Goal: Transaction & Acquisition: Purchase product/service

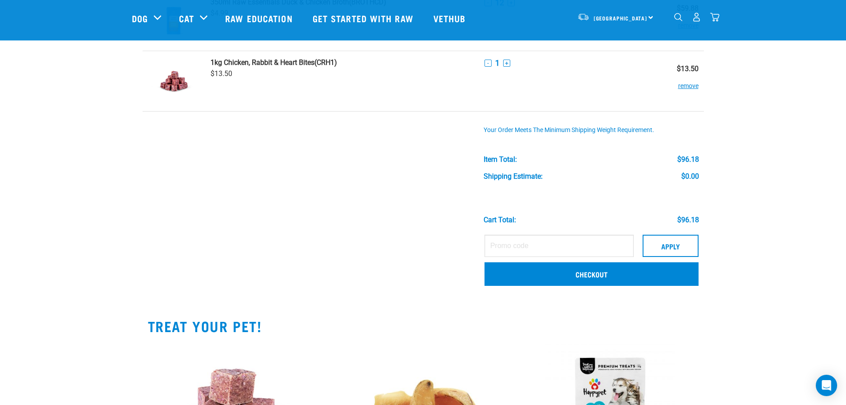
scroll to position [237, 0]
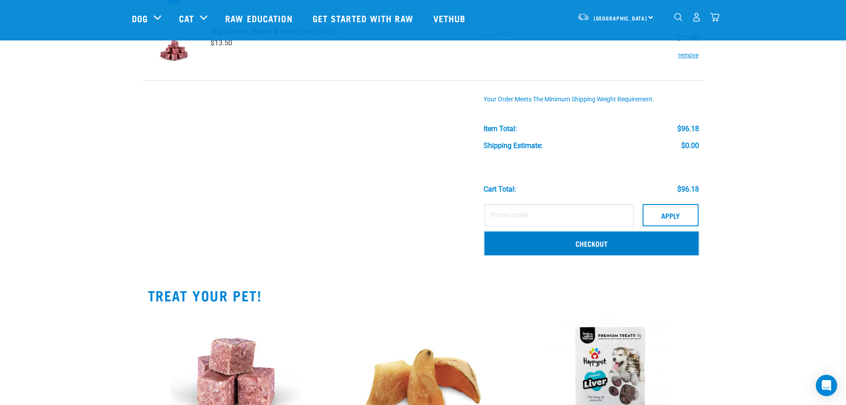
click at [593, 246] on link "Checkout" at bounding box center [591, 242] width 214 height 23
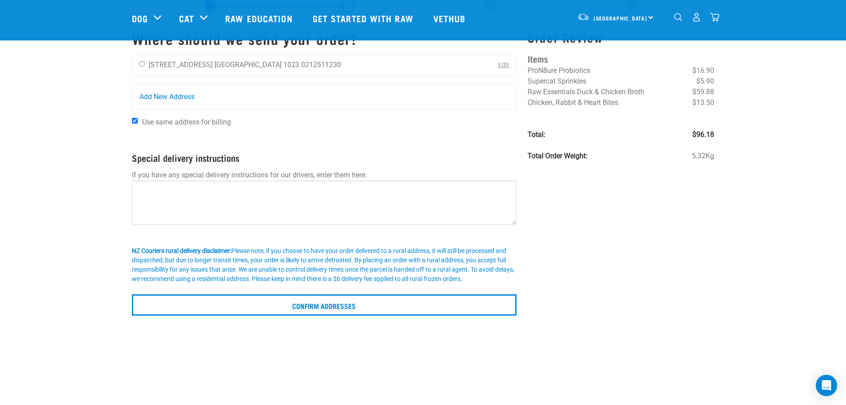
scroll to position [15, 0]
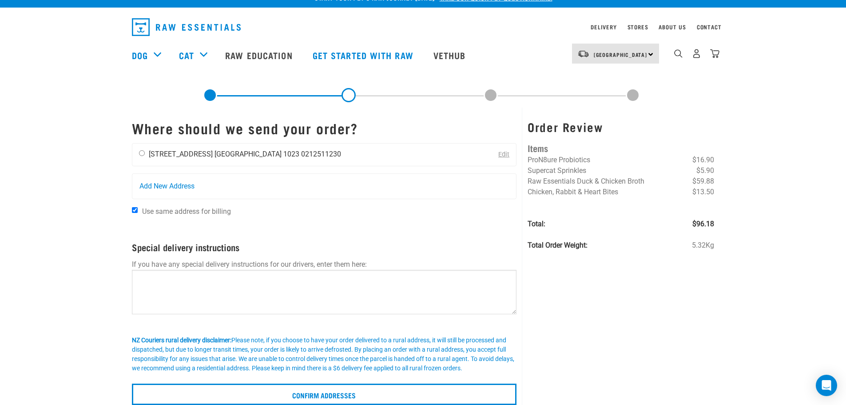
click at [142, 153] on input "radio" at bounding box center [142, 153] width 6 height 6
radio input "true"
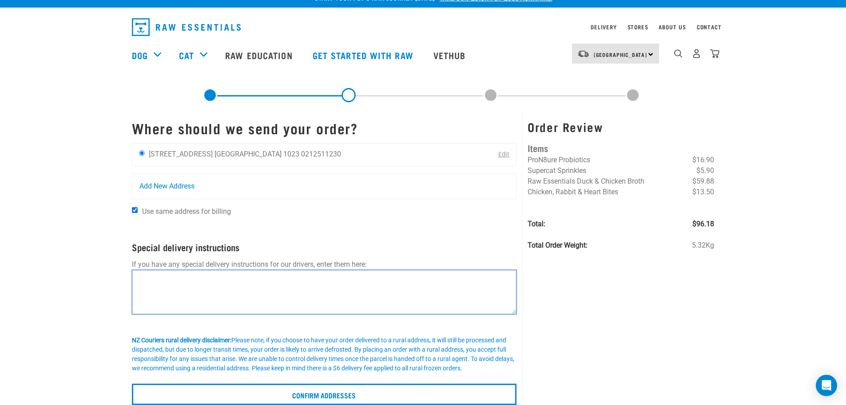
click at [199, 282] on textarea at bounding box center [324, 292] width 385 height 44
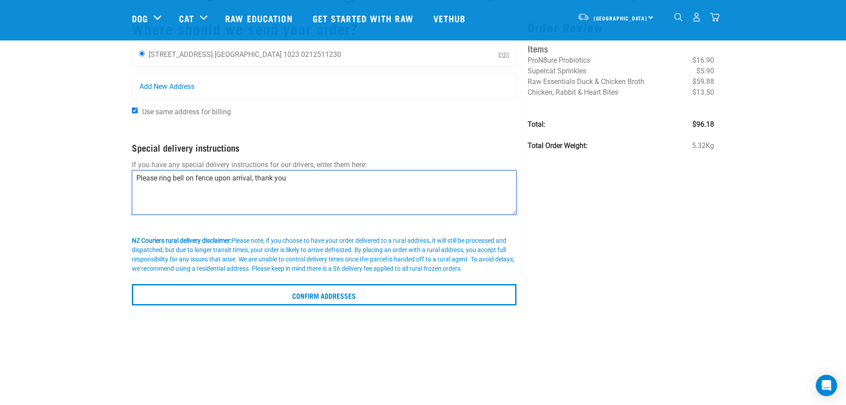
scroll to position [59, 0]
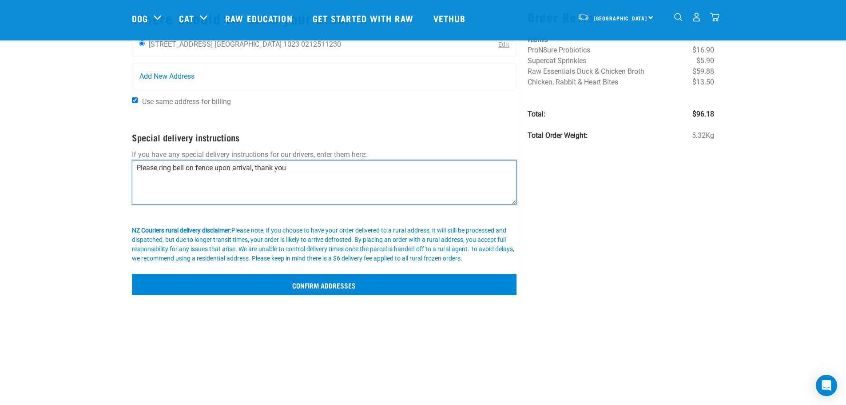
type textarea "Please ring bell on fence upon arrival, thank you"
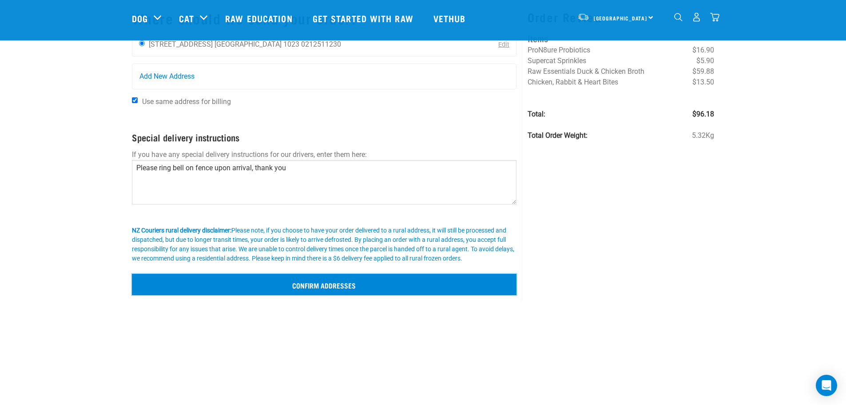
click at [326, 282] on input "Confirm addresses" at bounding box center [324, 284] width 385 height 21
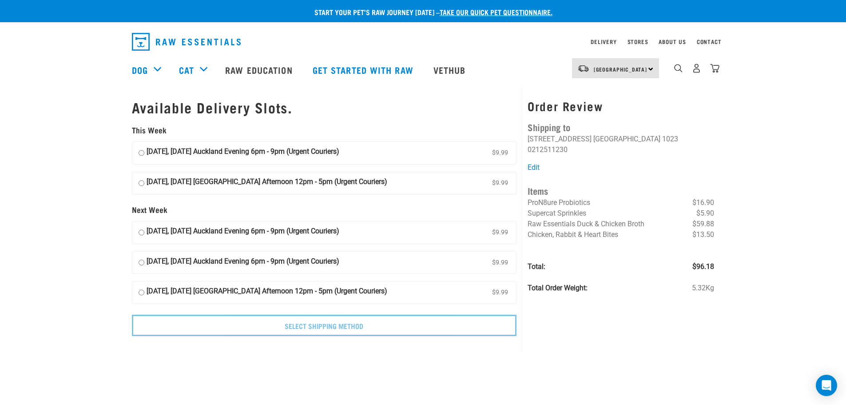
click at [178, 154] on strong "26 September, Friday Auckland Evening 6pm - 9pm (Urgent Couriers)" at bounding box center [243, 152] width 193 height 13
click at [144, 154] on input "26 September, Friday Auckland Evening 6pm - 9pm (Urgent Couriers) $9.99" at bounding box center [142, 152] width 6 height 13
radio input "true"
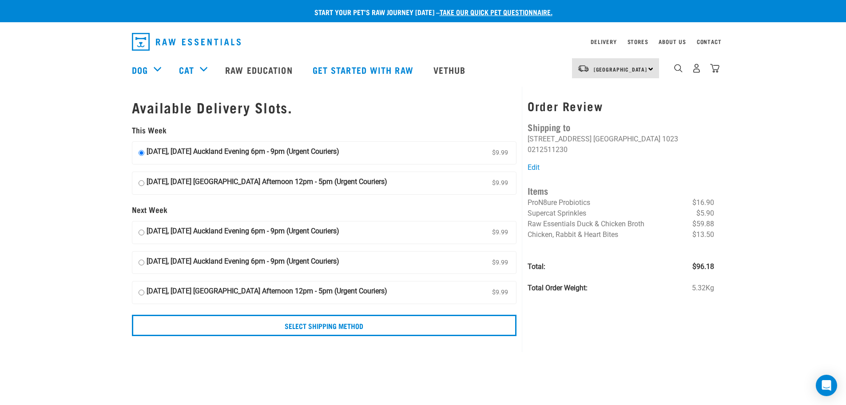
click at [165, 151] on strong "26 September, Friday Auckland Evening 6pm - 9pm (Urgent Couriers)" at bounding box center [243, 152] width 193 height 13
click at [144, 151] on input "26 September, Friday Auckland Evening 6pm - 9pm (Urgent Couriers) $9.99" at bounding box center [142, 152] width 6 height 13
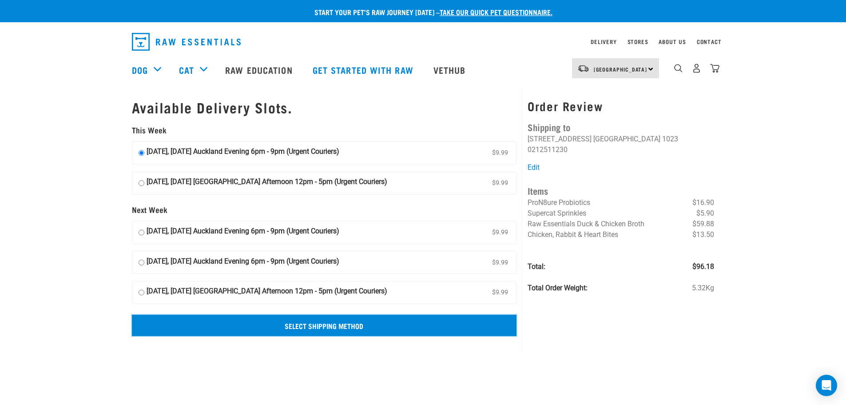
click at [317, 323] on input "Select Shipping Method" at bounding box center [324, 324] width 385 height 21
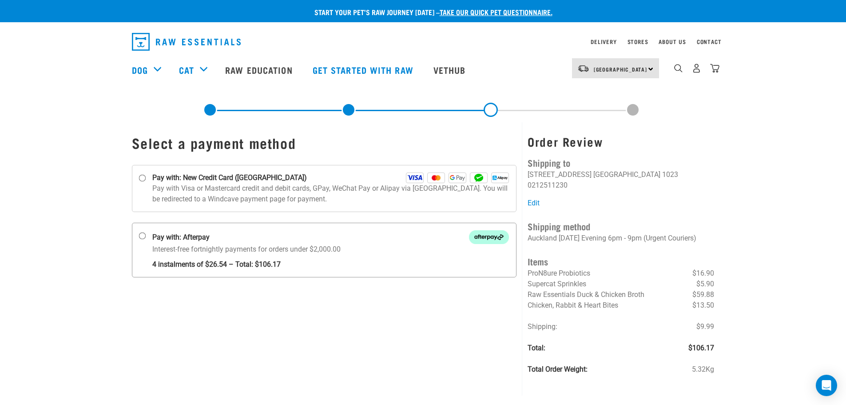
click at [217, 236] on div "Pay with: Afterpay" at bounding box center [330, 237] width 357 height 14
click at [146, 236] on input "Pay with: Afterpay Interest-free fortnightly payments for orders under $2,000.00" at bounding box center [142, 235] width 7 height 7
radio input "true"
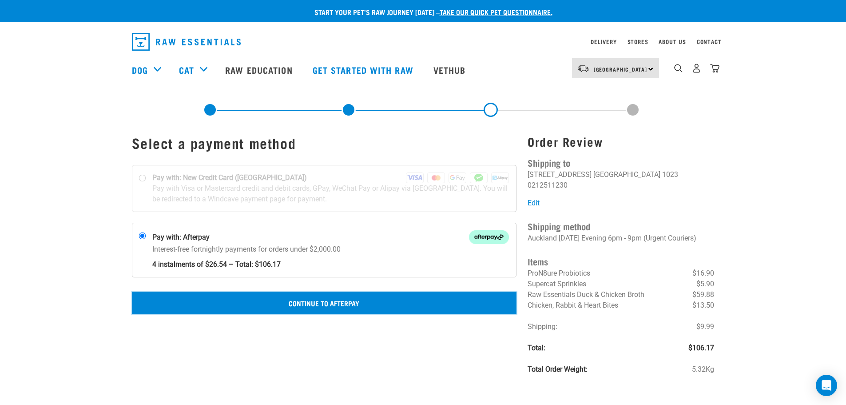
click at [330, 303] on button "Continue to Afterpay" at bounding box center [324, 302] width 385 height 22
click at [322, 304] on button "Confirm Payment" at bounding box center [324, 302] width 385 height 22
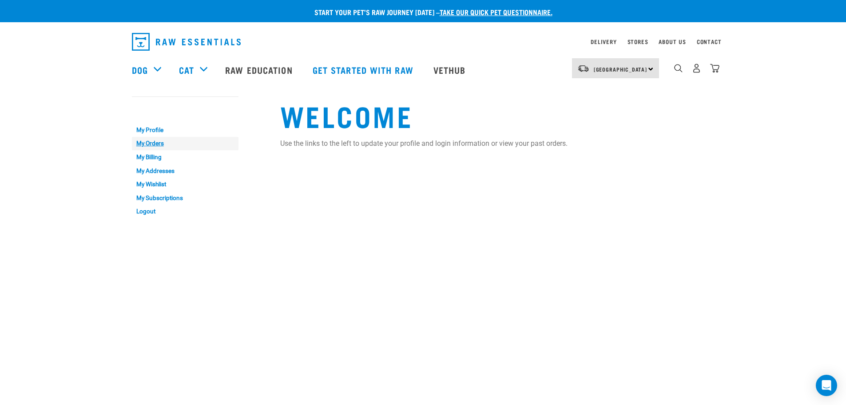
click at [146, 138] on link "My Orders" at bounding box center [185, 144] width 107 height 14
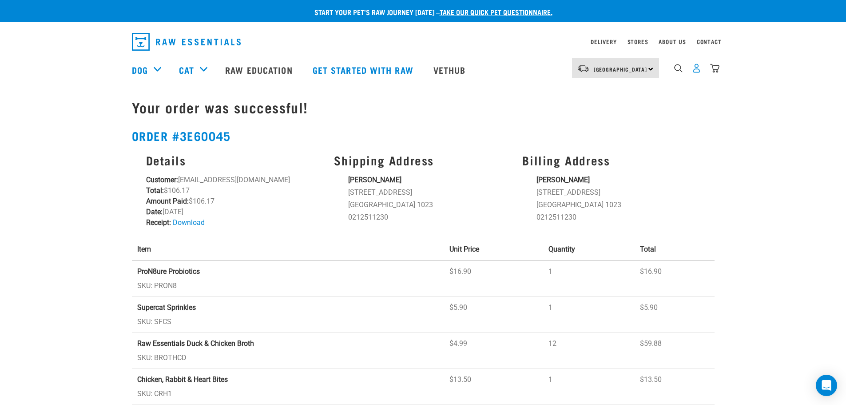
click at [695, 73] on img "dropdown navigation" at bounding box center [696, 68] width 9 height 9
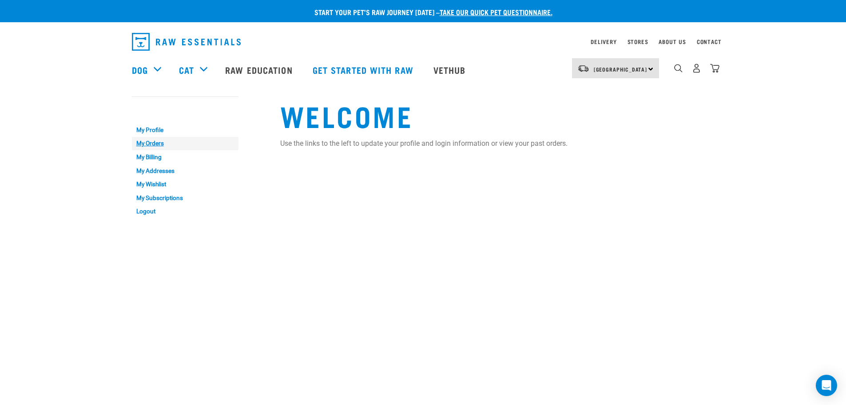
click at [151, 143] on link "My Orders" at bounding box center [185, 144] width 107 height 14
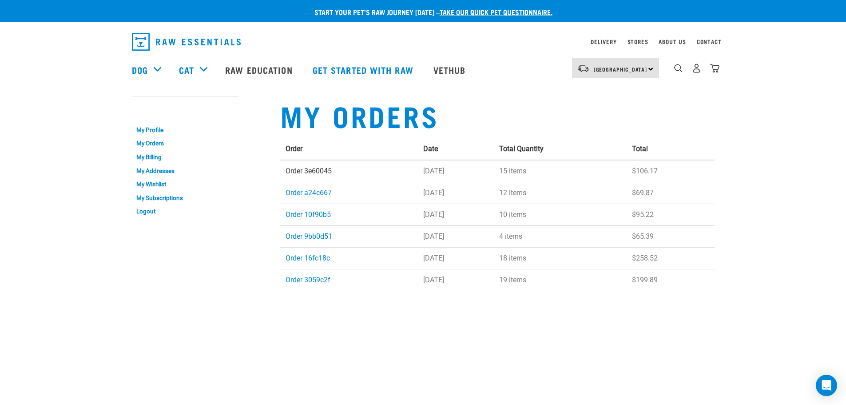
click at [312, 167] on link "Order 3e60045" at bounding box center [309, 171] width 46 height 8
